Goal: Task Accomplishment & Management: Complete application form

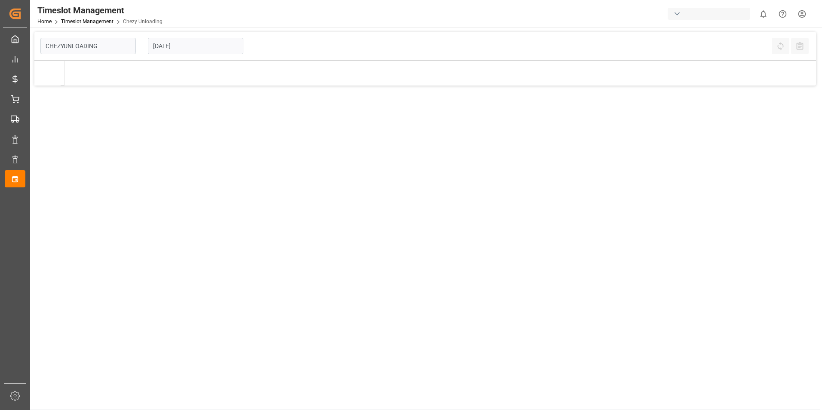
type input "Chezy Unloading"
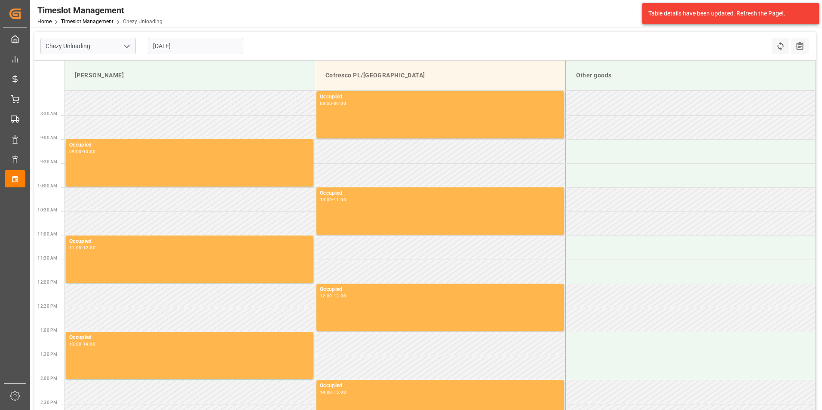
click at [180, 43] on input "[DATE]" at bounding box center [195, 46] width 95 height 16
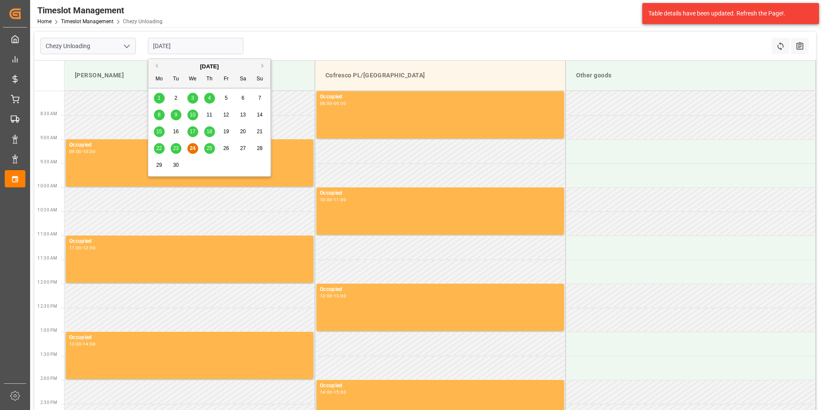
click at [225, 150] on span "26" at bounding box center [226, 148] width 6 height 6
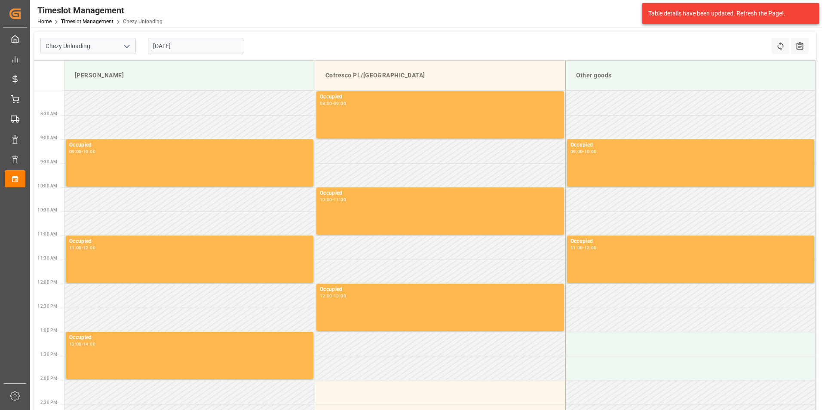
click at [205, 43] on input "[DATE]" at bounding box center [195, 46] width 95 height 16
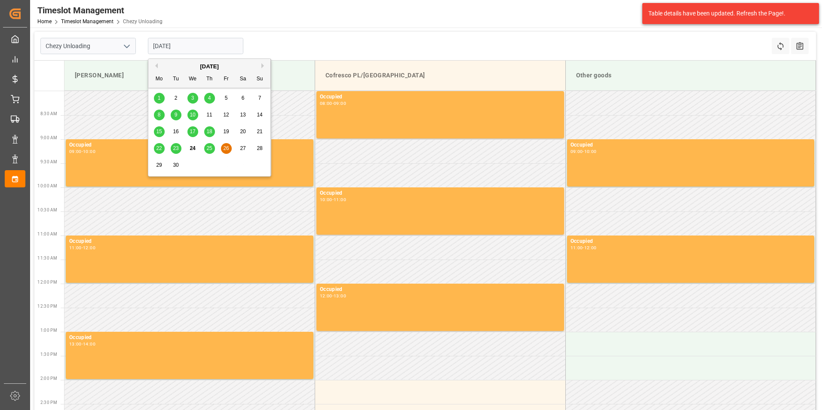
click at [209, 146] on span "25" at bounding box center [209, 148] width 6 height 6
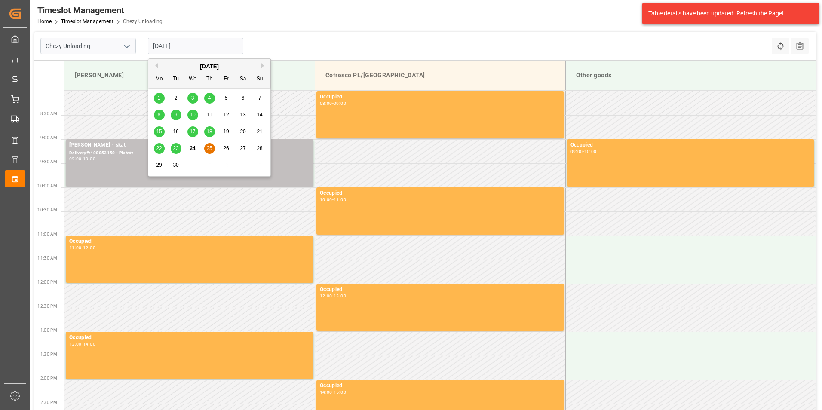
click at [222, 45] on input "[DATE]" at bounding box center [195, 46] width 95 height 16
click at [226, 147] on span "26" at bounding box center [226, 148] width 6 height 6
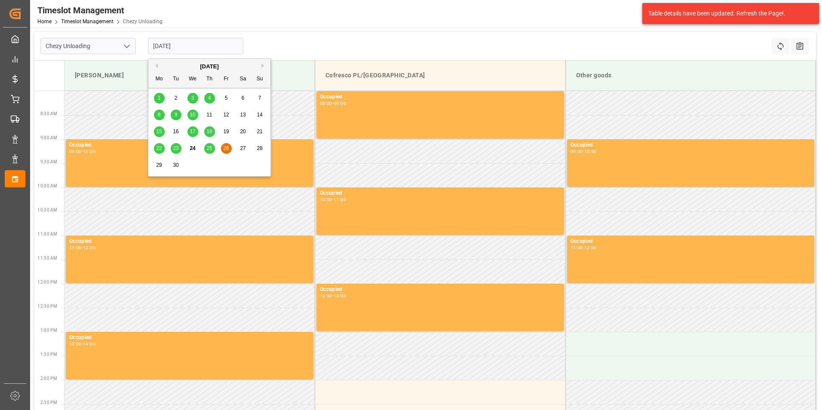
click at [211, 44] on input "[DATE]" at bounding box center [195, 46] width 95 height 16
click at [157, 166] on span "29" at bounding box center [159, 165] width 6 height 6
type input "[DATE]"
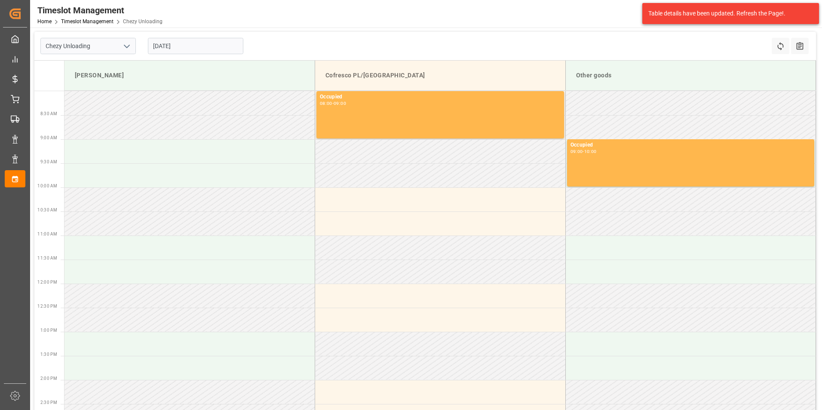
click at [217, 45] on input "[DATE]" at bounding box center [195, 46] width 95 height 16
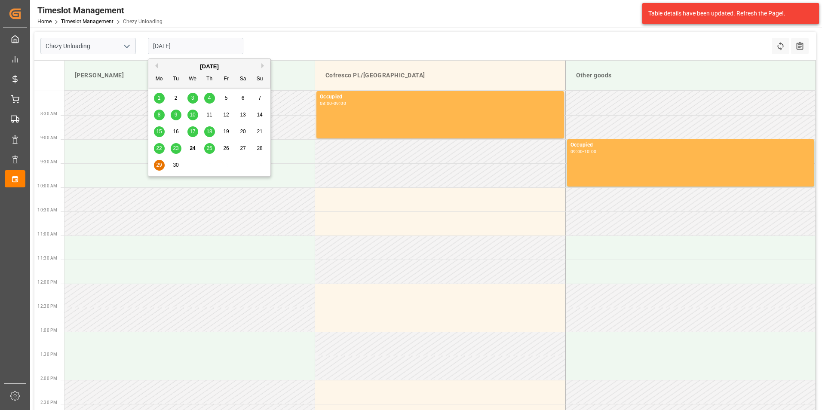
click at [154, 163] on div "29" at bounding box center [159, 165] width 11 height 10
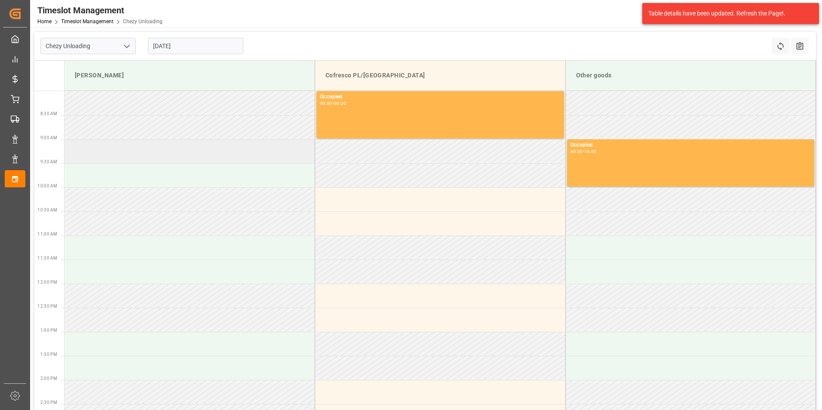
click at [165, 154] on td at bounding box center [190, 151] width 251 height 24
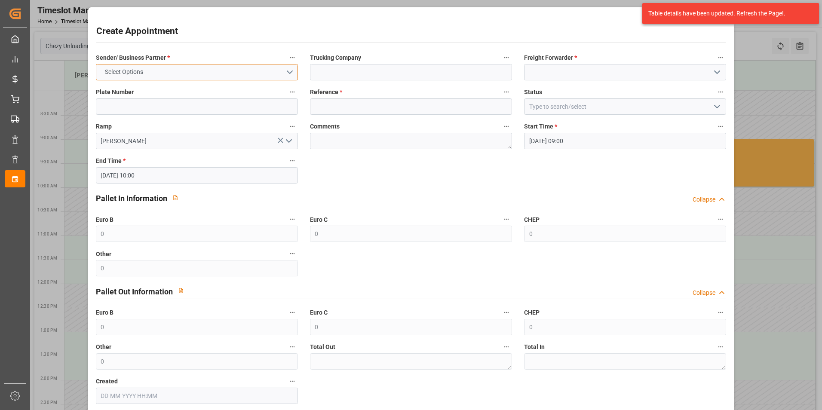
click at [196, 72] on button "Select Options" at bounding box center [197, 72] width 202 height 16
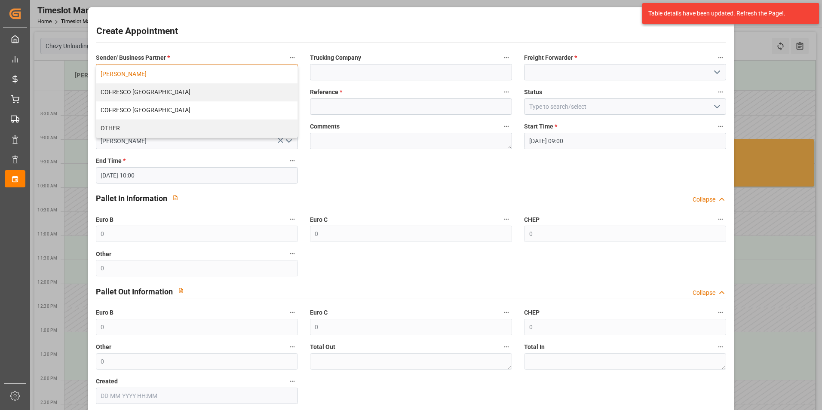
click at [169, 74] on div "[PERSON_NAME]" at bounding box center [196, 74] width 201 height 18
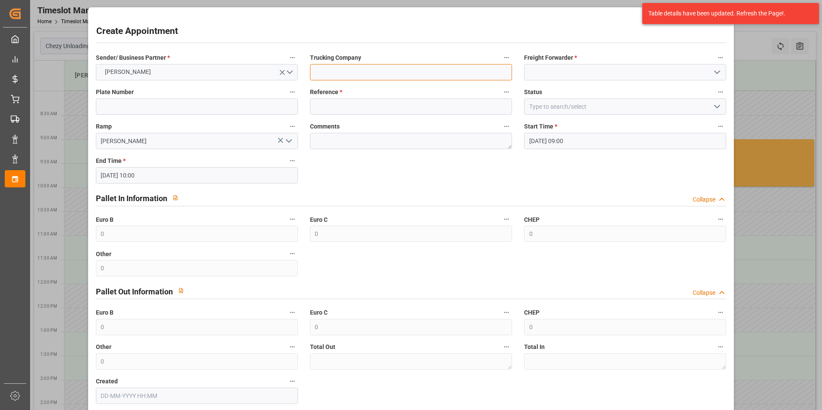
click at [419, 74] on input at bounding box center [411, 72] width 202 height 16
type input "skat"
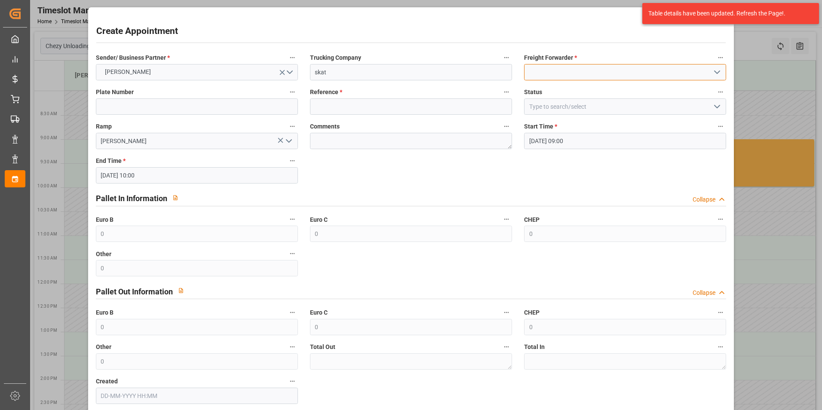
click at [586, 75] on input at bounding box center [625, 72] width 202 height 16
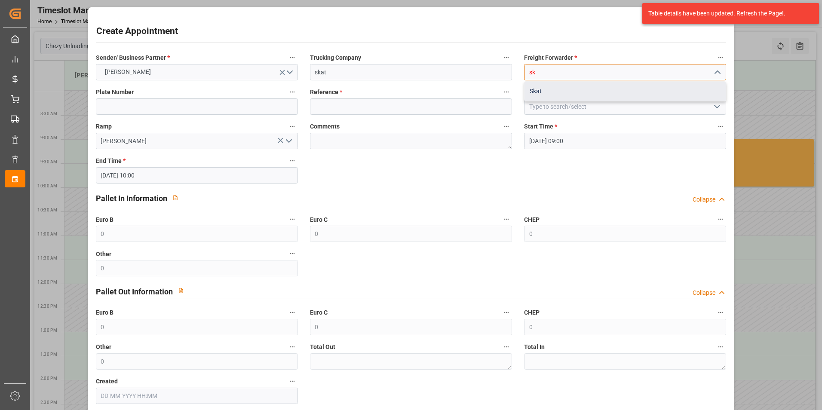
drag, startPoint x: 557, startPoint y: 91, endPoint x: 354, endPoint y: 104, distance: 204.3
click at [557, 91] on div "Skat" at bounding box center [625, 91] width 201 height 19
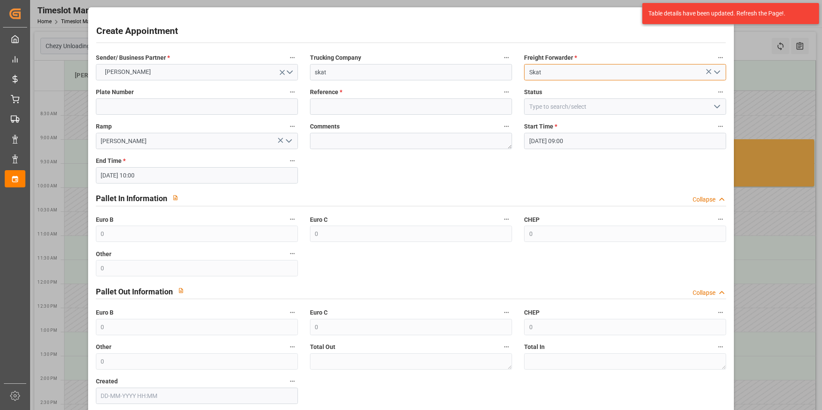
type input "Skat"
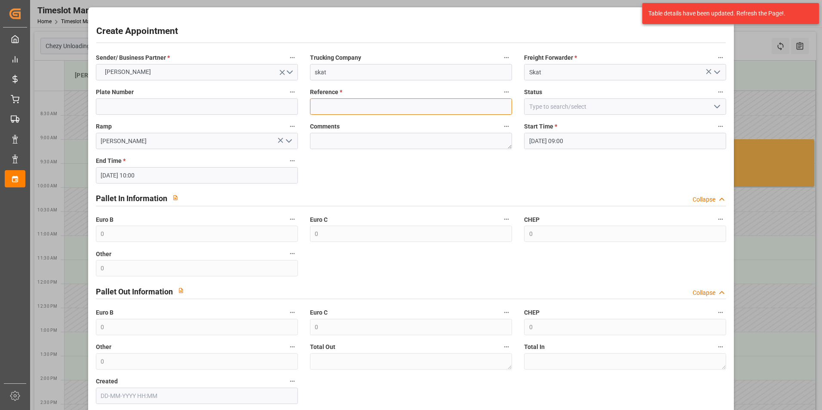
click at [354, 104] on input at bounding box center [411, 107] width 202 height 16
paste input "400053245"
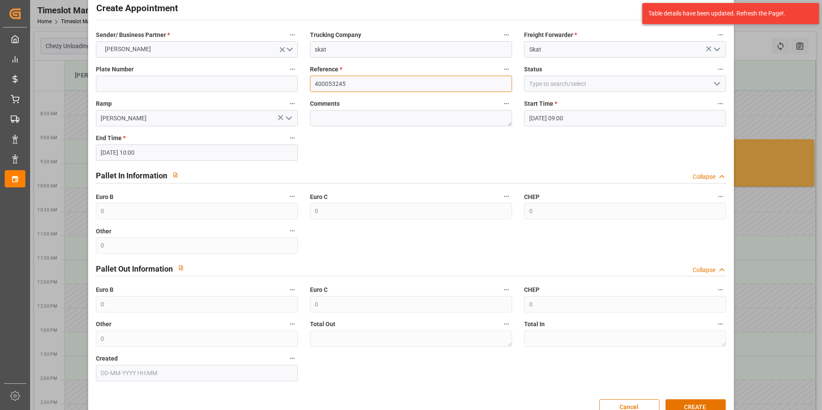
scroll to position [44, 0]
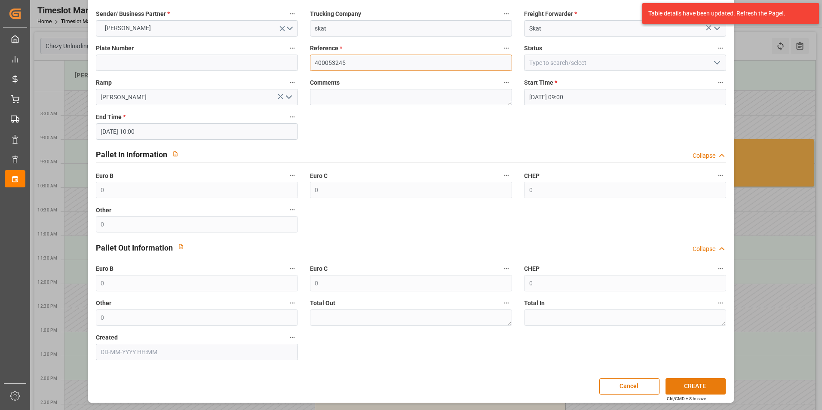
type input "400053245"
click at [690, 382] on button "CREATE" at bounding box center [696, 387] width 60 height 16
